Goal: Transaction & Acquisition: Purchase product/service

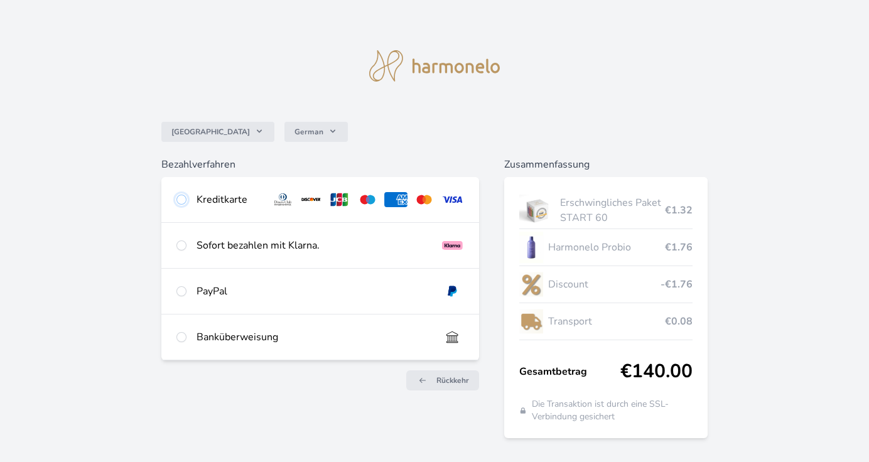
click at [183, 198] on input "radio" at bounding box center [181, 200] width 10 height 10
radio input "true"
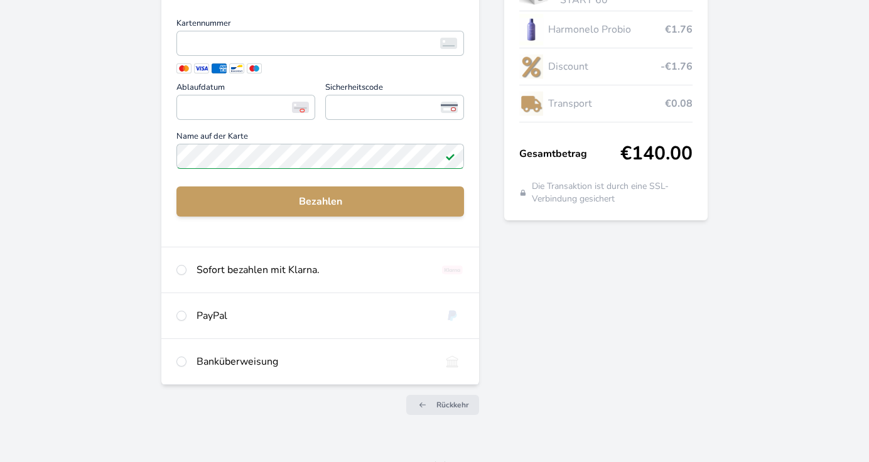
scroll to position [235, 0]
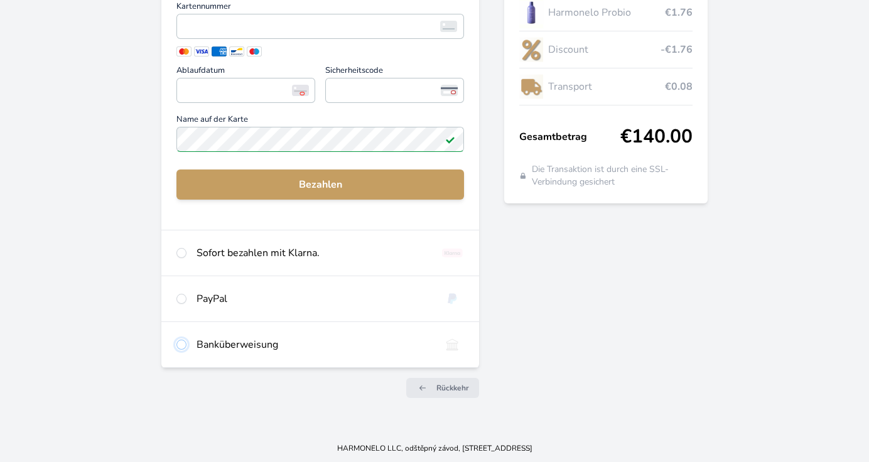
click at [181, 343] on input "radio" at bounding box center [181, 345] width 10 height 10
radio input "true"
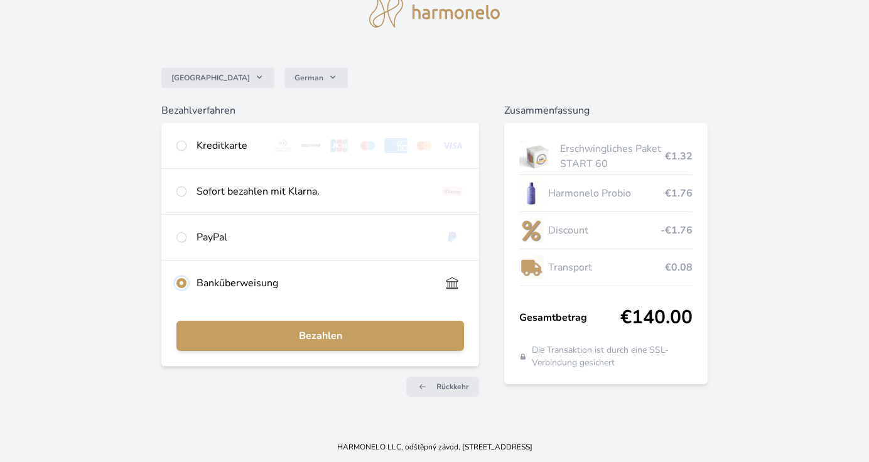
scroll to position [53, 0]
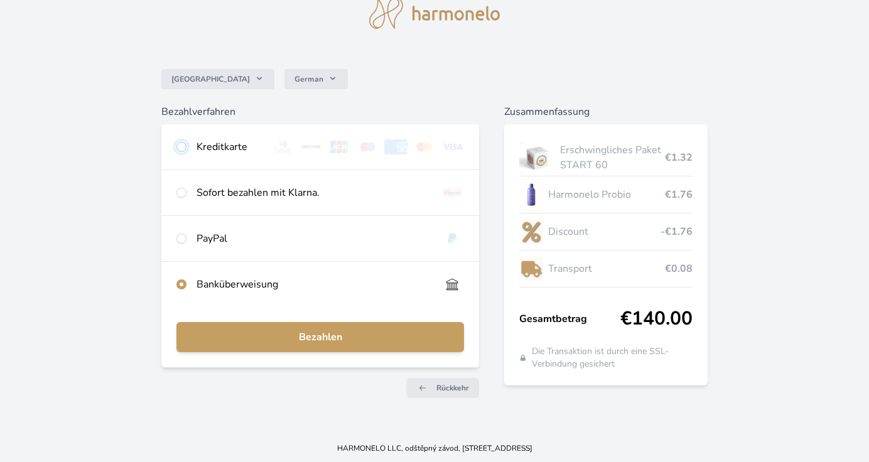
click at [178, 146] on input "radio" at bounding box center [181, 147] width 10 height 10
radio input "true"
radio input "false"
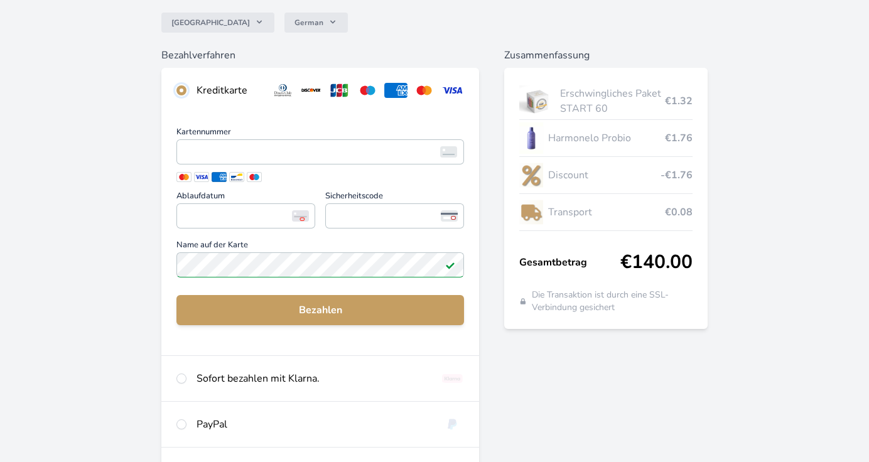
scroll to position [46, 0]
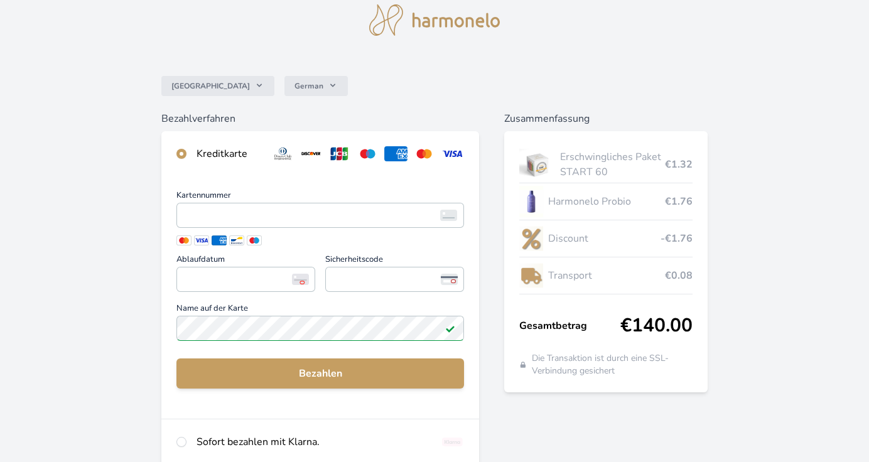
click at [225, 412] on div "Kartennummer <p>Your browser does not support iframes.</p> Ablaufdatum <p>Your …" at bounding box center [320, 297] width 318 height 242
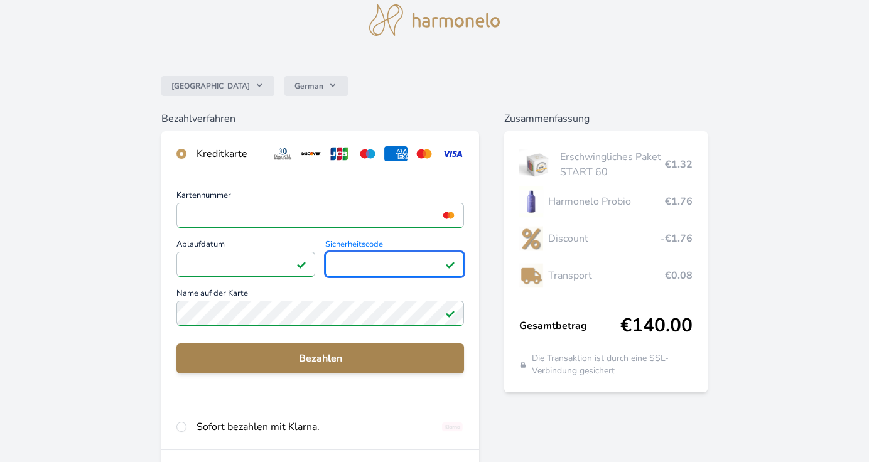
click at [271, 355] on span "Bezahlen" at bounding box center [319, 358] width 267 height 15
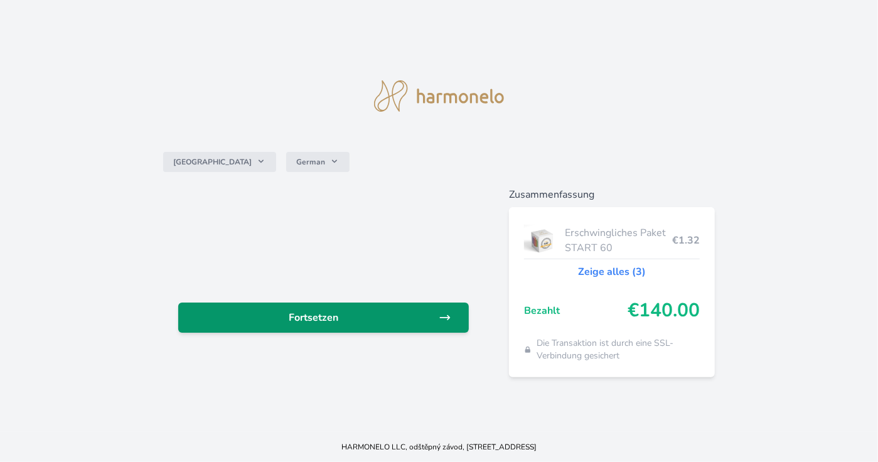
click at [319, 316] on span "Fortsetzen" at bounding box center [313, 317] width 251 height 15
